Goal: Task Accomplishment & Management: Use online tool/utility

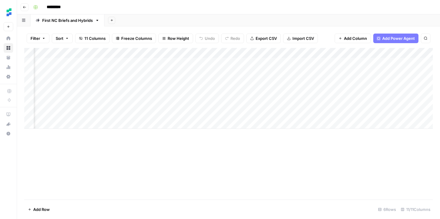
scroll to position [0, 261]
click at [171, 53] on div "Add Column" at bounding box center [228, 88] width 409 height 81
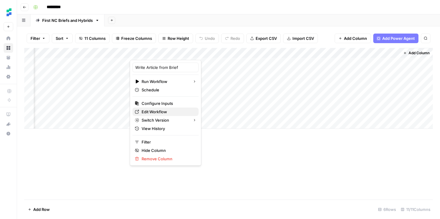
click at [158, 110] on span "Edit Workflow" at bounding box center [168, 112] width 52 height 6
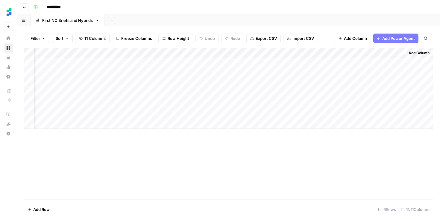
click at [171, 52] on div "Add Column" at bounding box center [228, 88] width 409 height 81
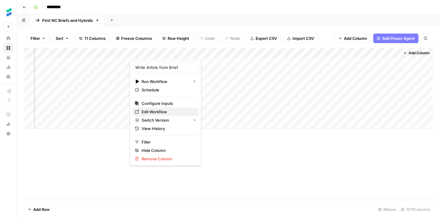
click at [158, 109] on span "Edit Workflow" at bounding box center [168, 112] width 52 height 6
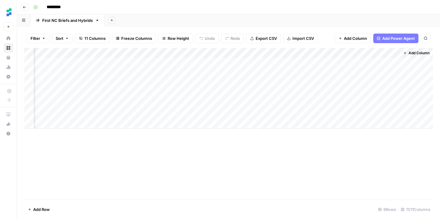
click at [171, 52] on div "Add Column" at bounding box center [228, 88] width 409 height 81
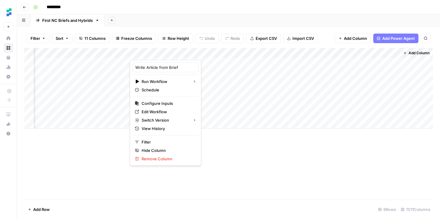
click at [105, 140] on div "Add Column" at bounding box center [228, 124] width 409 height 152
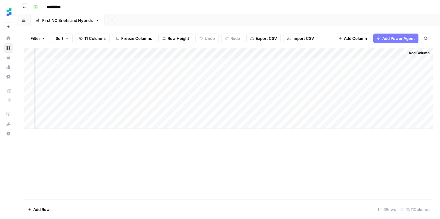
click at [22, 7] on button "Go back" at bounding box center [25, 7] width 8 height 8
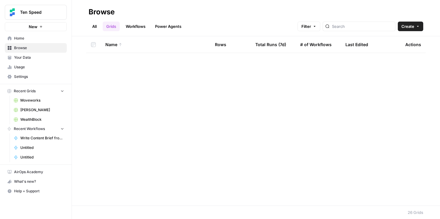
scroll to position [284, 0]
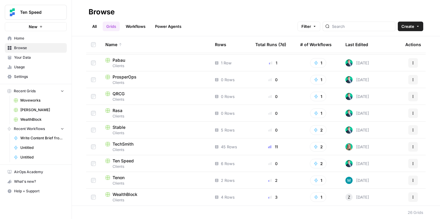
click at [159, 148] on span "Clients" at bounding box center [155, 149] width 100 height 5
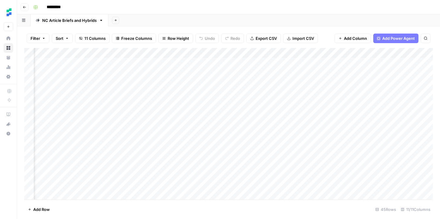
scroll to position [0, 211]
click at [296, 54] on div "Add Column" at bounding box center [228, 124] width 409 height 152
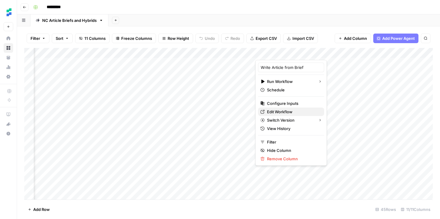
click at [284, 110] on span "Edit Workflow" at bounding box center [293, 112] width 52 height 6
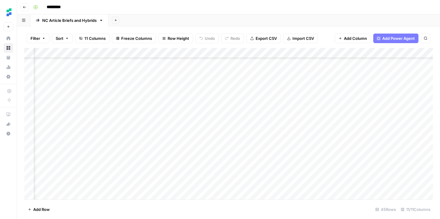
scroll to position [203, 233]
click at [273, 145] on div "Add Column" at bounding box center [228, 124] width 409 height 152
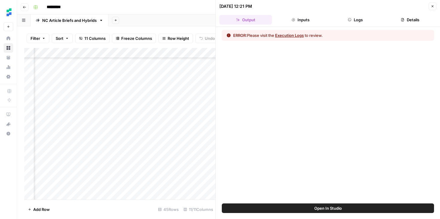
click at [352, 22] on button "Logs" at bounding box center [355, 20] width 52 height 10
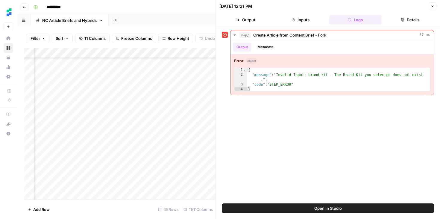
click at [435, 6] on button "Close" at bounding box center [433, 6] width 8 height 8
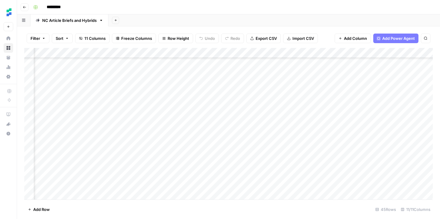
scroll to position [228, 189]
click at [320, 53] on div "Add Column" at bounding box center [228, 124] width 409 height 152
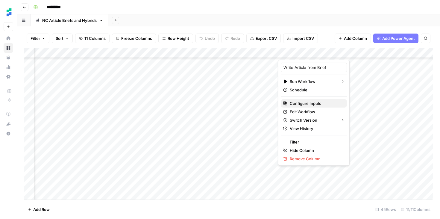
click at [305, 103] on span "Configure Inputs" at bounding box center [316, 103] width 52 height 6
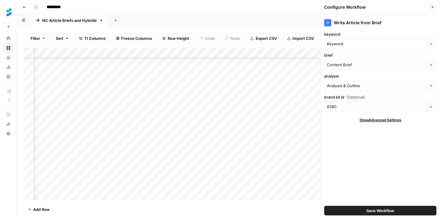
click at [368, 155] on div "Write Article from Brief keyword Keyword Clear brief Content Brief Clear analys…" at bounding box center [380, 116] width 119 height 205
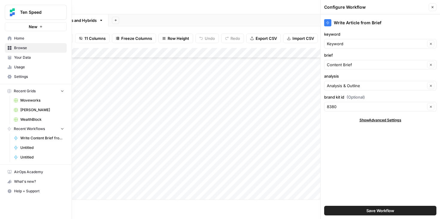
click at [42, 60] on span "Your Data" at bounding box center [39, 57] width 50 height 5
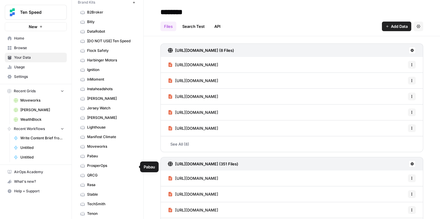
scroll to position [25, 0]
click at [94, 201] on span "TechSmith" at bounding box center [111, 203] width 48 height 5
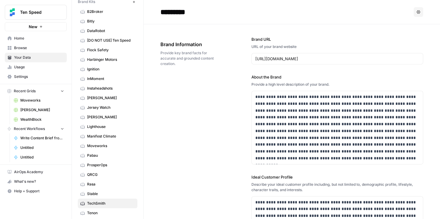
click at [25, 35] on link "Home" at bounding box center [36, 39] width 62 height 10
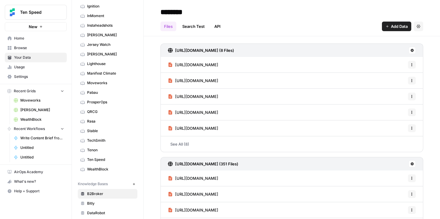
scroll to position [68, 0]
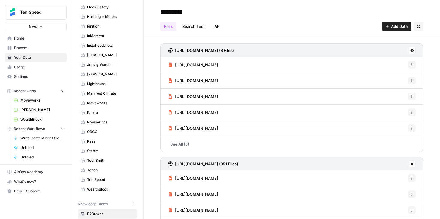
click at [115, 160] on span "TechSmith" at bounding box center [111, 160] width 48 height 5
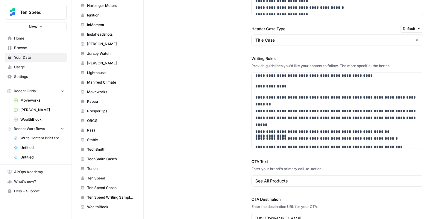
scroll to position [55, 0]
click at [27, 46] on span "Browse" at bounding box center [39, 47] width 50 height 5
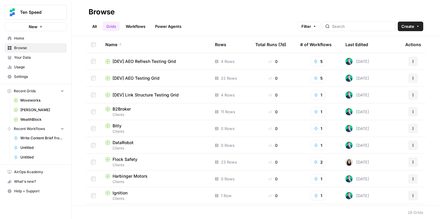
click at [133, 22] on link "Workflows" at bounding box center [135, 27] width 27 height 10
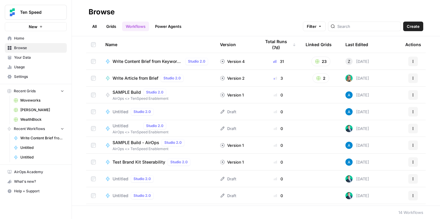
click at [136, 80] on span "Write Article from Brief" at bounding box center [136, 78] width 46 height 6
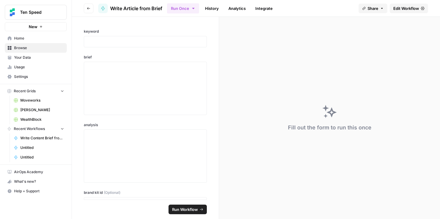
click at [215, 10] on link "History" at bounding box center [212, 9] width 21 height 10
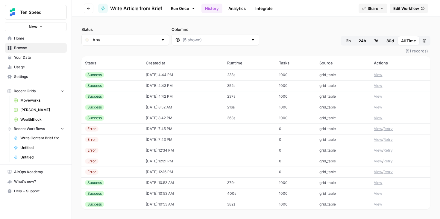
click at [239, 10] on link "Analytics" at bounding box center [237, 9] width 25 height 10
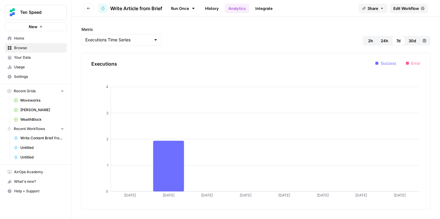
click at [211, 11] on link "History" at bounding box center [212, 9] width 21 height 10
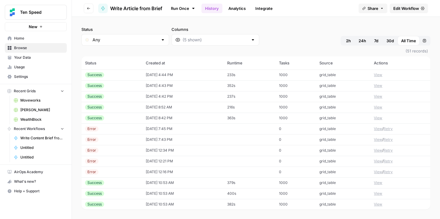
click at [236, 11] on link "Analytics" at bounding box center [237, 9] width 25 height 10
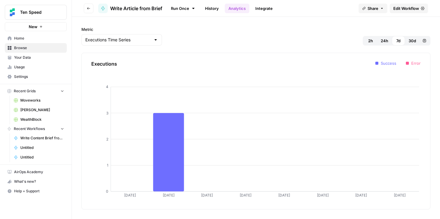
click at [272, 10] on link "Integrate" at bounding box center [264, 9] width 25 height 10
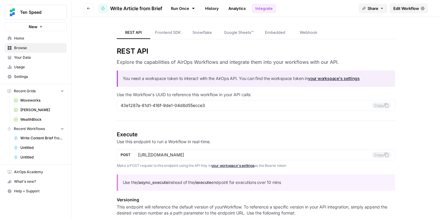
click at [190, 10] on link "Run Once" at bounding box center [183, 8] width 32 height 10
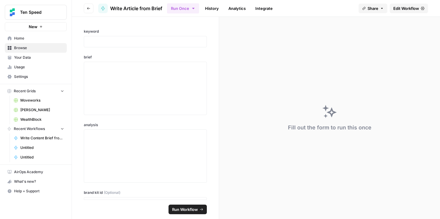
click at [208, 8] on link "History" at bounding box center [212, 9] width 21 height 10
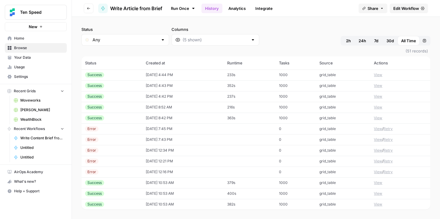
click at [89, 7] on icon "button" at bounding box center [89, 9] width 4 height 4
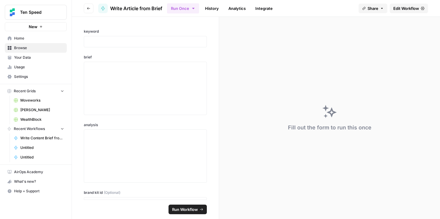
click at [87, 10] on button "Go back" at bounding box center [89, 9] width 10 height 10
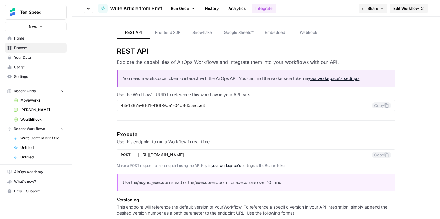
click at [87, 10] on button "Go back" at bounding box center [89, 9] width 10 height 10
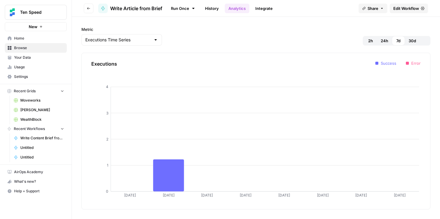
click at [87, 10] on button "Go back" at bounding box center [89, 9] width 10 height 10
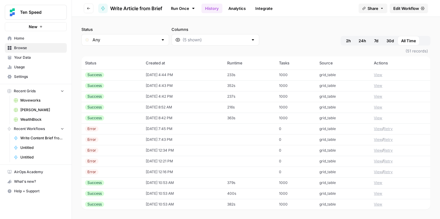
click at [87, 10] on button "Go back" at bounding box center [89, 9] width 10 height 10
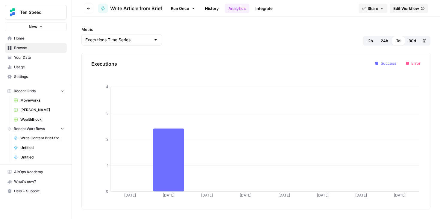
click at [87, 10] on button "Go back" at bounding box center [89, 9] width 10 height 10
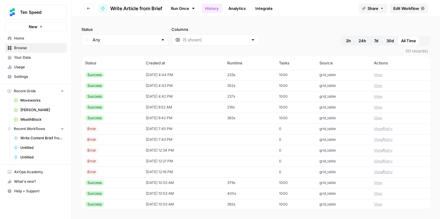
click at [87, 10] on button "Go back" at bounding box center [89, 9] width 10 height 10
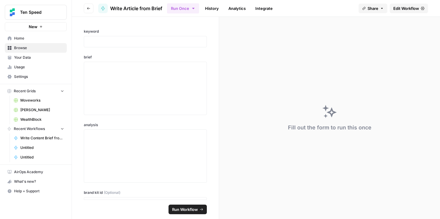
click at [87, 10] on button "Go back" at bounding box center [89, 9] width 10 height 10
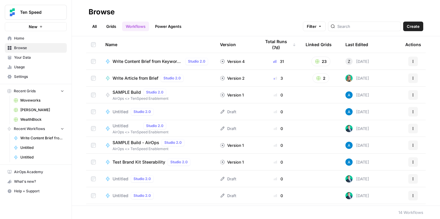
click at [157, 77] on span "Write Article from Brief" at bounding box center [136, 78] width 46 height 6
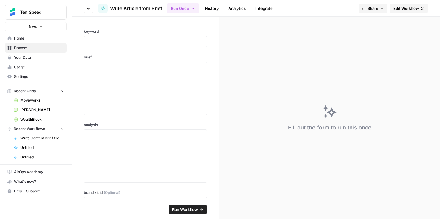
click at [409, 10] on span "Edit Workflow" at bounding box center [406, 8] width 26 height 6
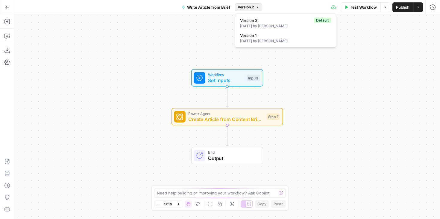
click at [255, 10] on button "Version 2" at bounding box center [248, 7] width 27 height 8
click at [10, 5] on button "Go Back" at bounding box center [7, 7] width 11 height 11
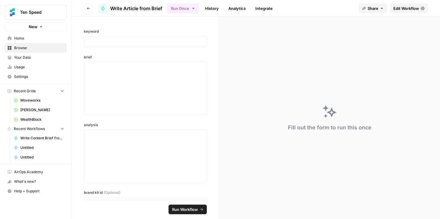
click at [88, 11] on button "Go back" at bounding box center [89, 9] width 10 height 10
